Goal: Task Accomplishment & Management: Use online tool/utility

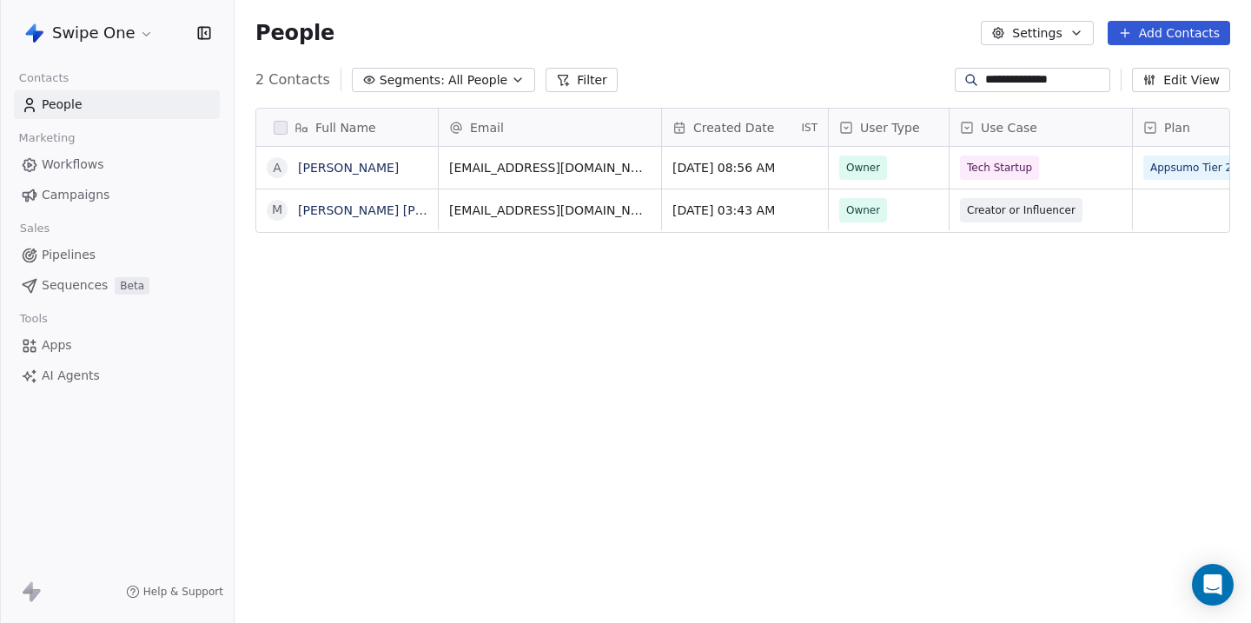
click at [362, 161] on link "[PERSON_NAME]" at bounding box center [348, 168] width 101 height 14
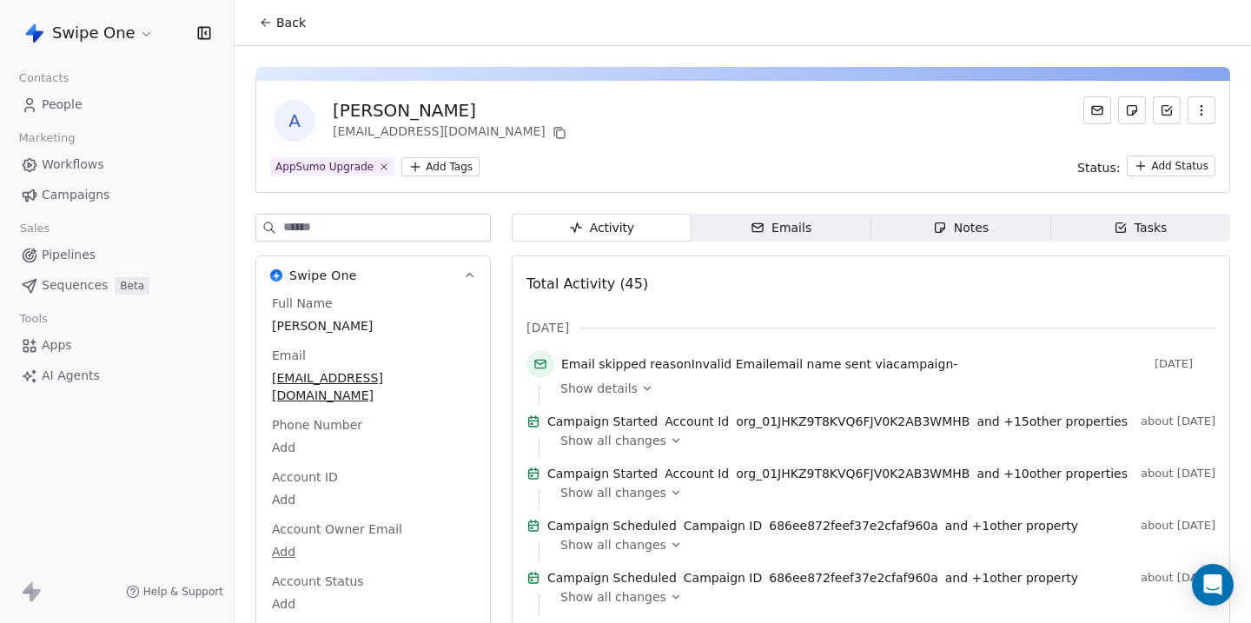
click at [426, 167] on html "Swipe One Contacts People Marketing Workflows Campaigns Sales Pipelines Sequenc…" at bounding box center [625, 311] width 1251 height 623
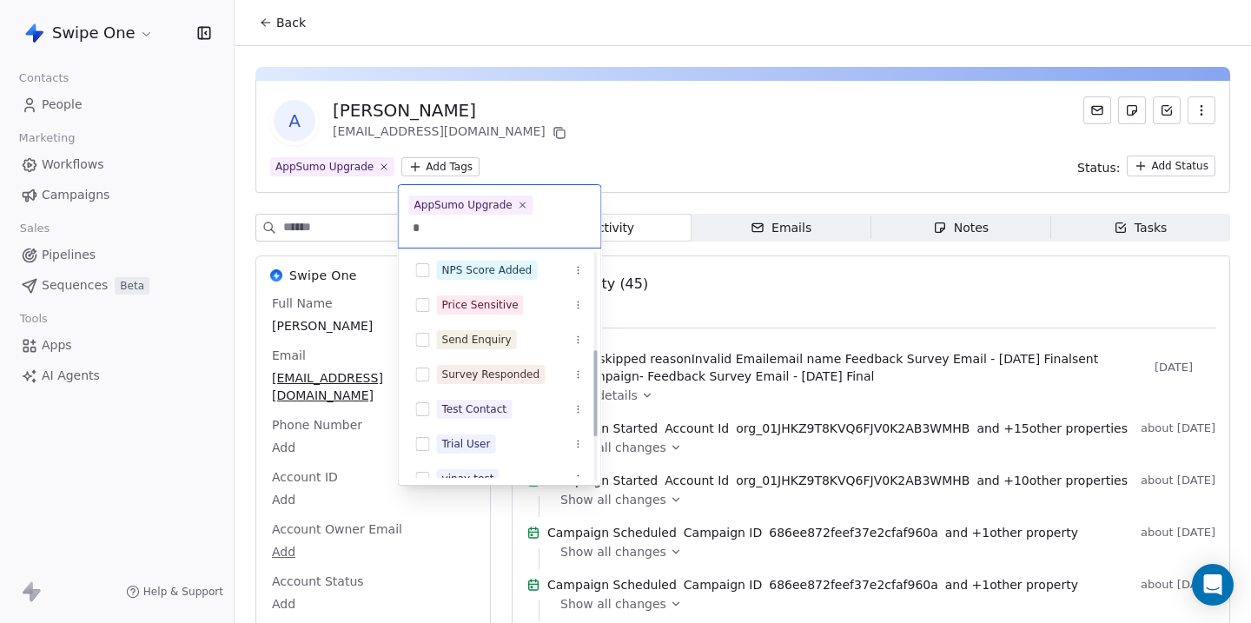
scroll to position [320, 0]
type input "*"
click at [428, 363] on button "Suggestions" at bounding box center [423, 370] width 14 height 14
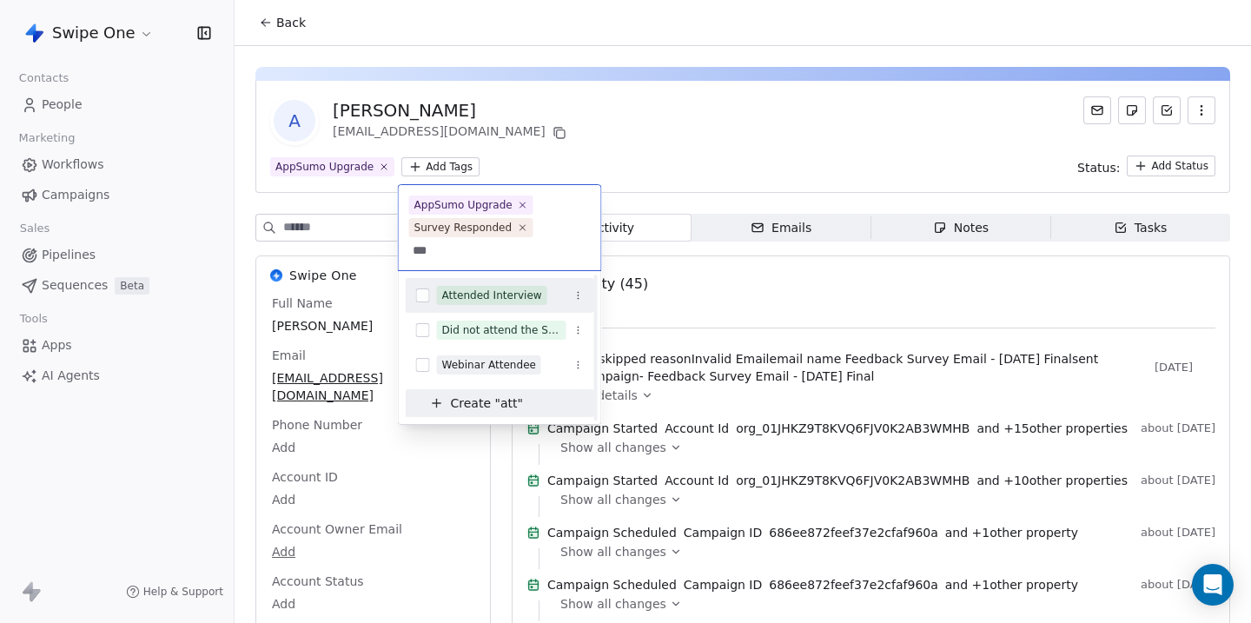
scroll to position [0, 0]
type input "***"
click at [460, 288] on div "Attended Interview" at bounding box center [492, 296] width 100 height 16
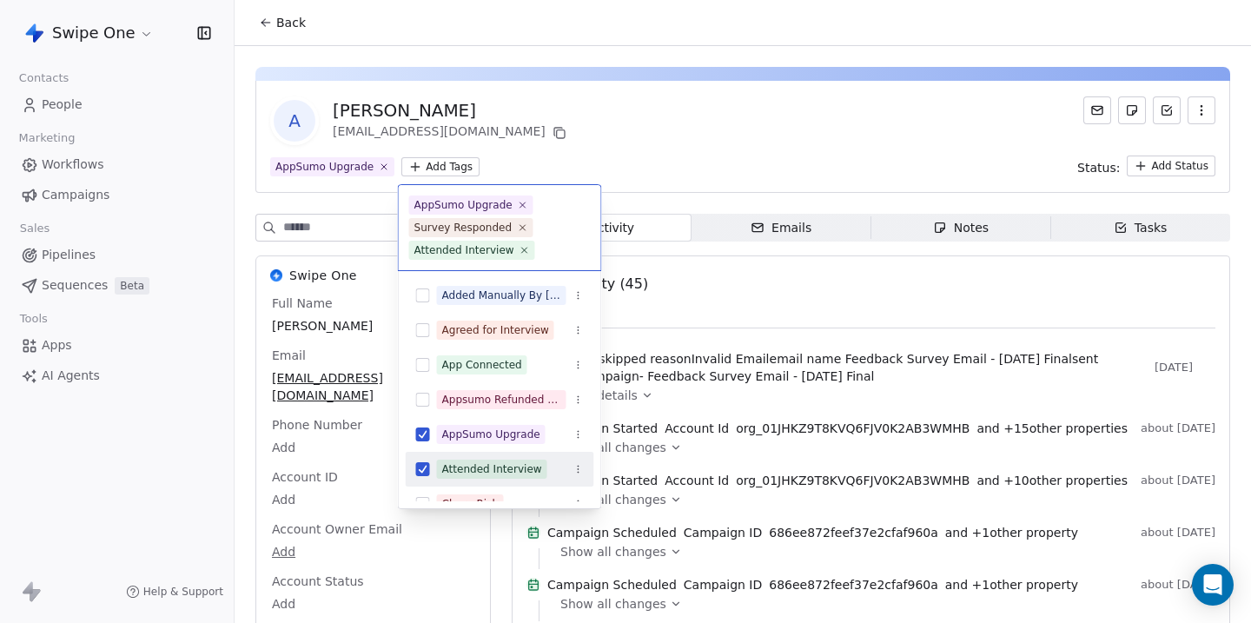
click at [685, 172] on html "Swipe One Contacts People Marketing Workflows Campaigns Sales Pipelines Sequenc…" at bounding box center [625, 311] width 1251 height 623
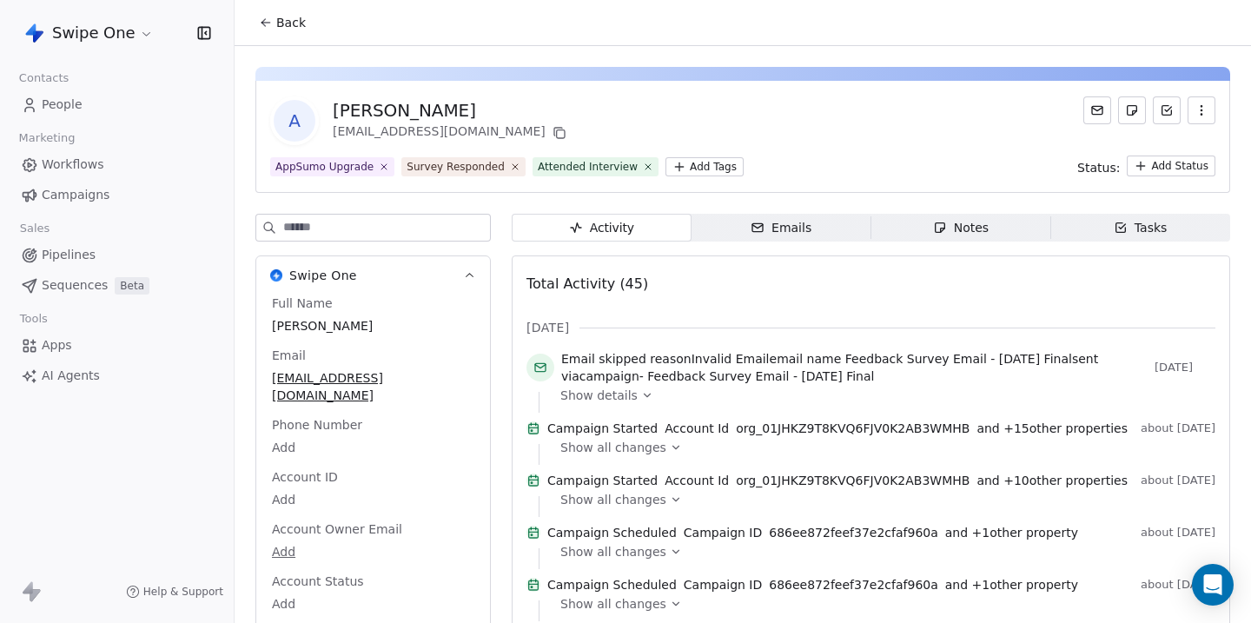
click at [973, 230] on div "Notes" at bounding box center [961, 228] width 56 height 18
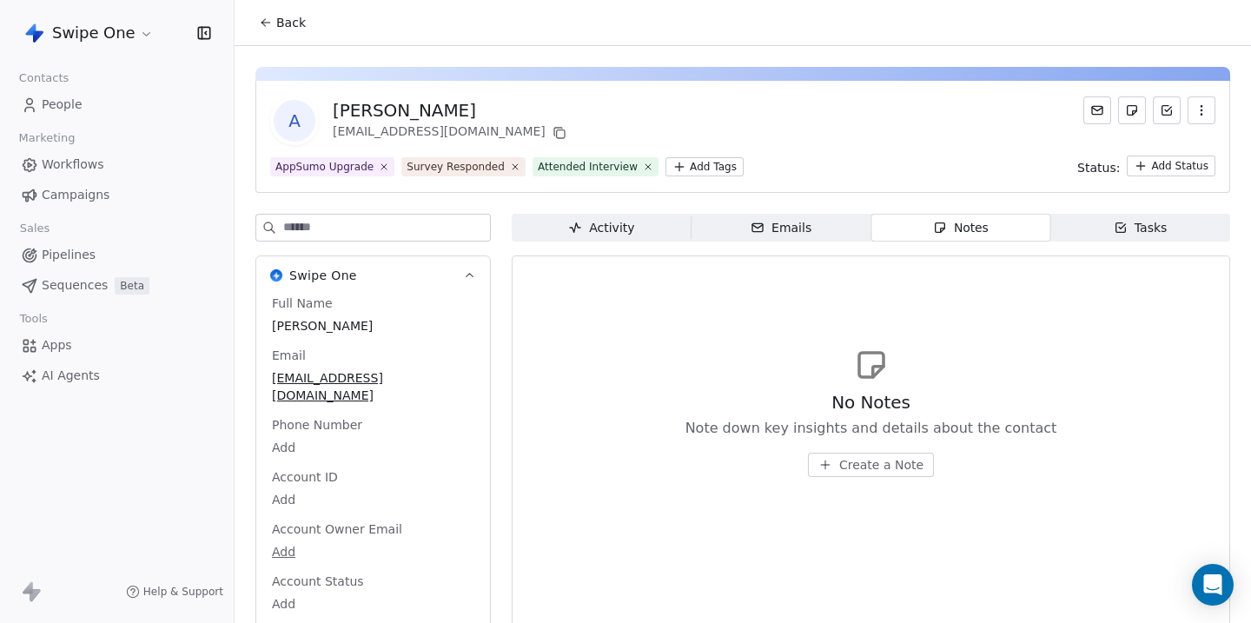
click at [871, 469] on span "Create a Note" at bounding box center [881, 464] width 84 height 17
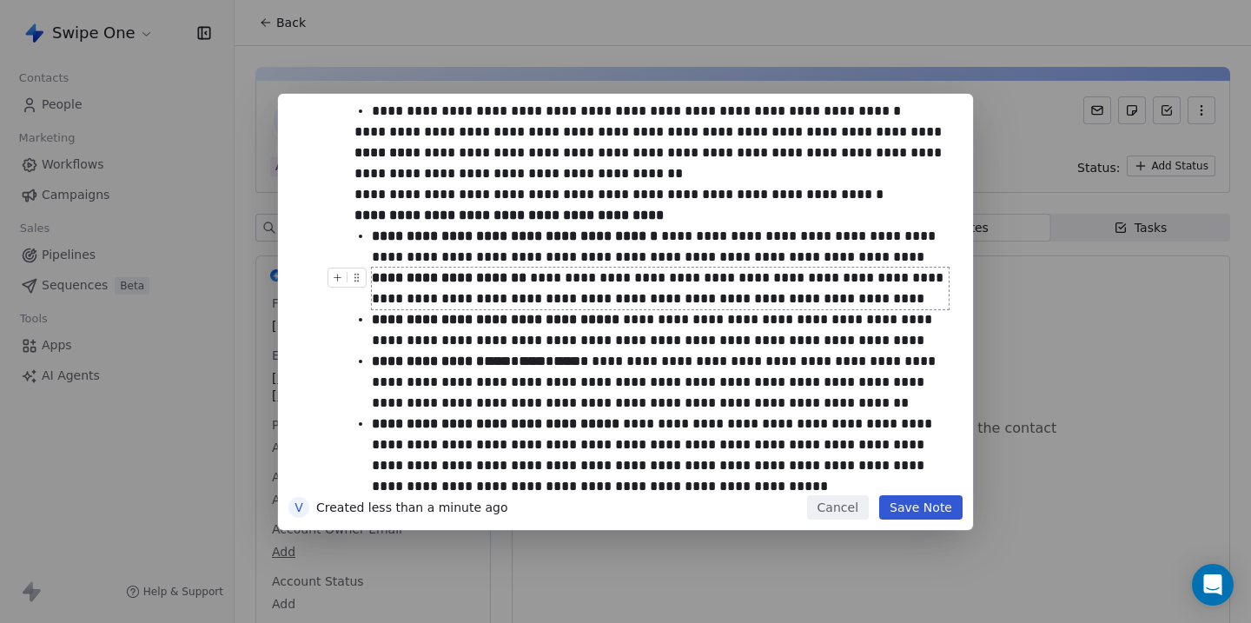
scroll to position [1358, 0]
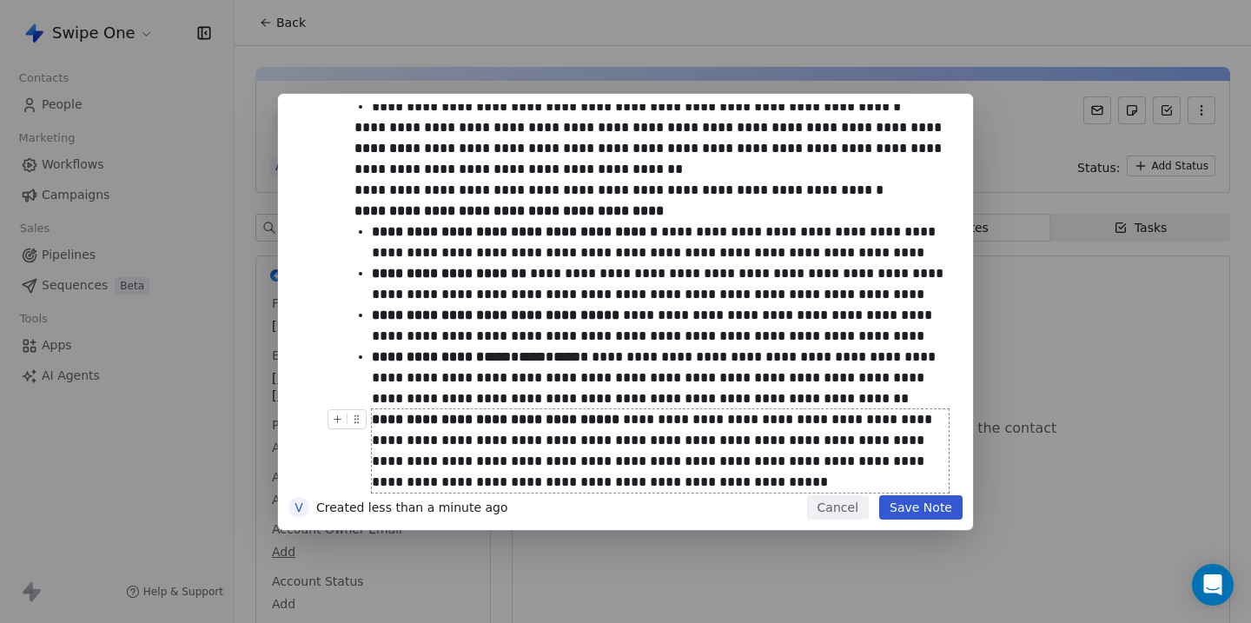
click at [922, 504] on button "Save Note" at bounding box center [920, 507] width 83 height 24
